Goal: Transaction & Acquisition: Register for event/course

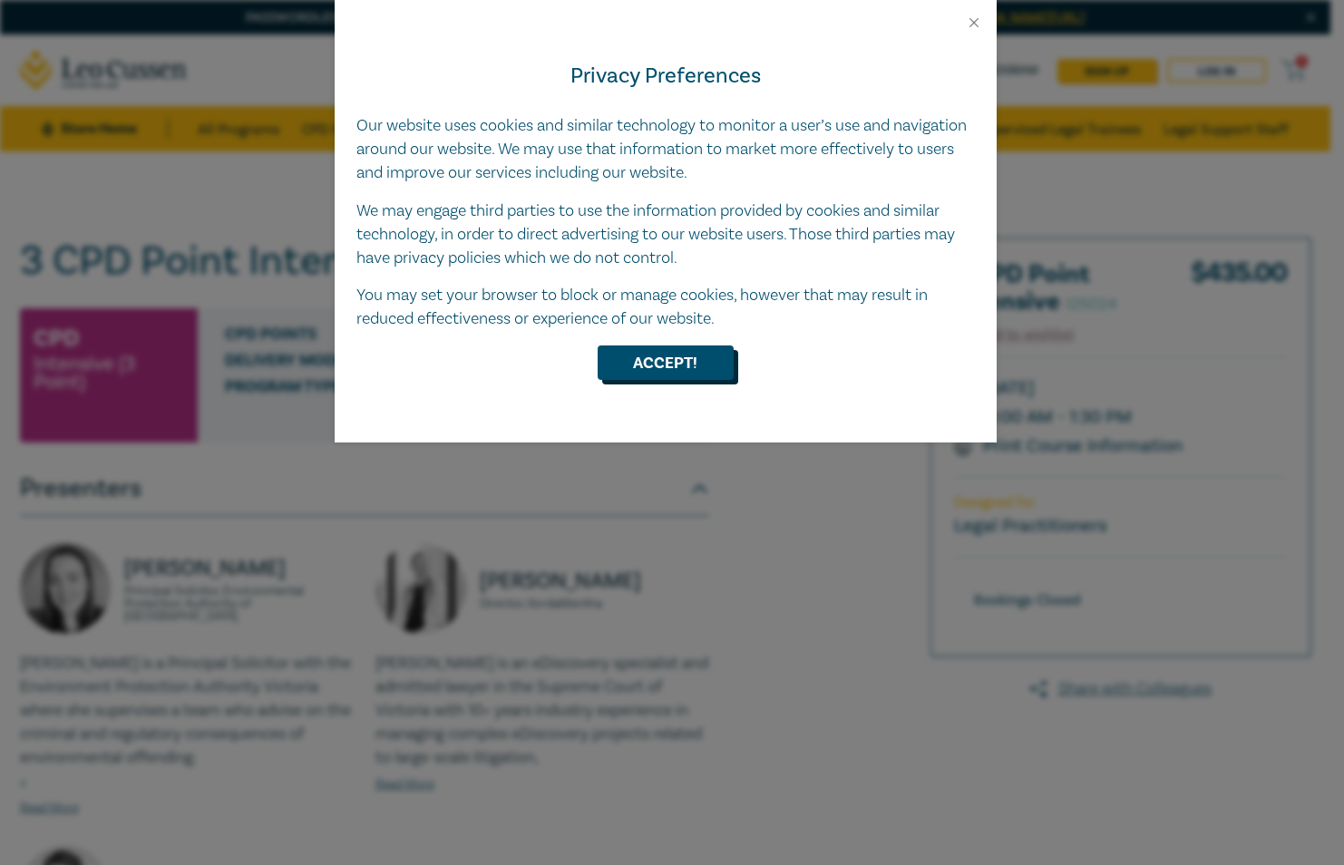
click at [632, 365] on button "Accept!" at bounding box center [666, 363] width 136 height 34
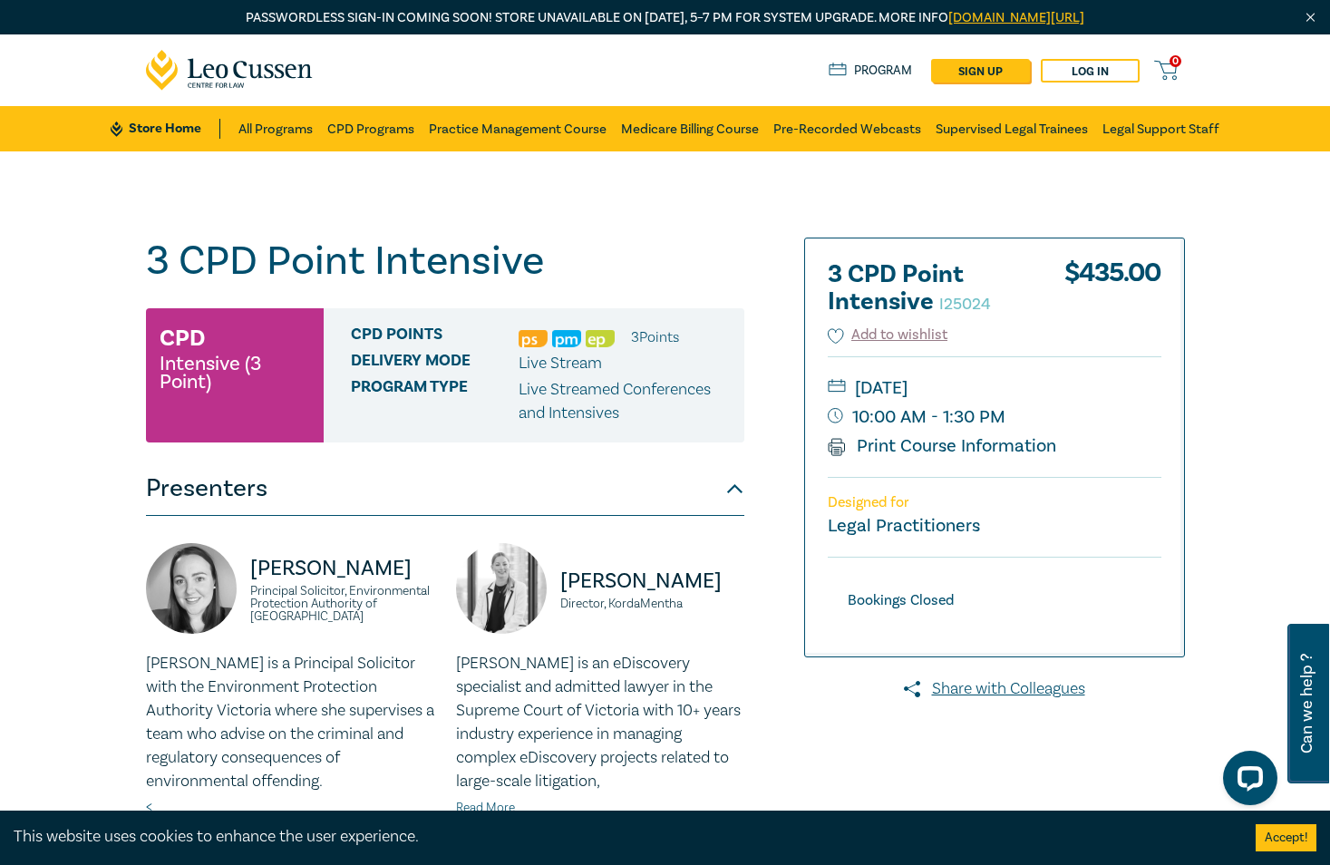
click at [1312, 14] on img "Close" at bounding box center [1310, 17] width 15 height 15
